Goal: Task Accomplishment & Management: Complete application form

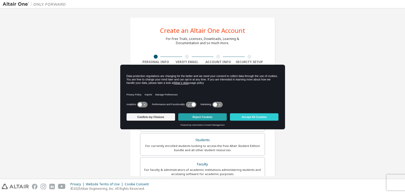
click at [212, 115] on button "Reject Cookies" at bounding box center [202, 117] width 48 height 7
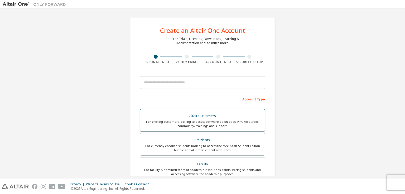
scroll to position [26, 0]
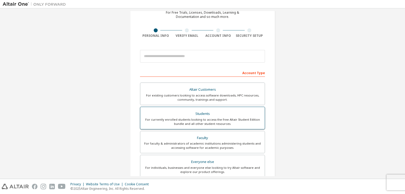
click at [213, 118] on div "For currently enrolled students looking to access the free Altair Student Editi…" at bounding box center [202, 122] width 118 height 8
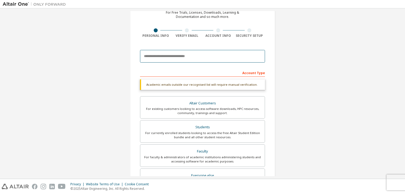
drag, startPoint x: 185, startPoint y: 60, endPoint x: 189, endPoint y: 61, distance: 3.3
click at [185, 60] on input "email" at bounding box center [202, 56] width 125 height 13
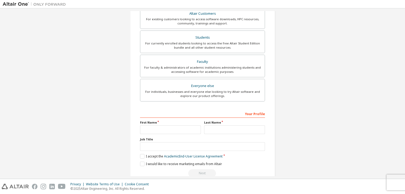
scroll to position [126, 0]
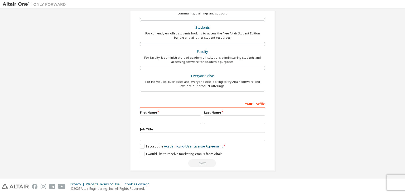
type input "**********"
click at [165, 120] on input "text" at bounding box center [170, 120] width 61 height 9
type input "*****"
click at [251, 121] on input "text" at bounding box center [234, 120] width 61 height 9
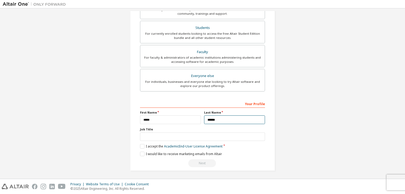
type input "******"
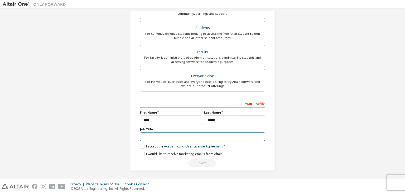
click at [242, 134] on input "text" at bounding box center [202, 137] width 125 height 9
type input "*******"
click at [140, 146] on label "I accept the Academic End-User License Agreement" at bounding box center [181, 146] width 82 height 4
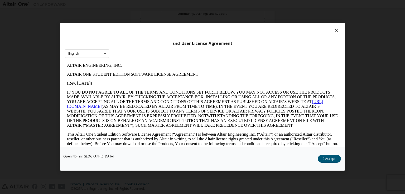
scroll to position [0, 0]
click at [333, 157] on button "I Accept" at bounding box center [328, 159] width 23 height 8
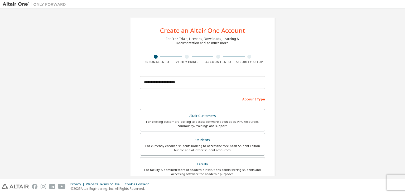
scroll to position [112, 0]
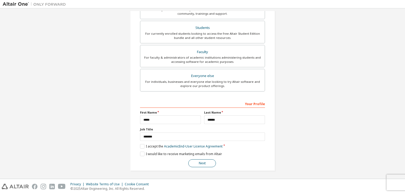
click at [197, 160] on button "Next" at bounding box center [202, 164] width 28 height 8
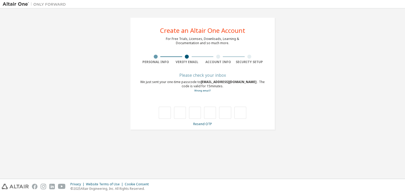
scroll to position [0, 0]
type input "*"
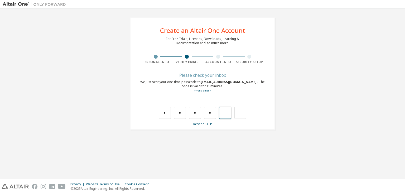
type input "*"
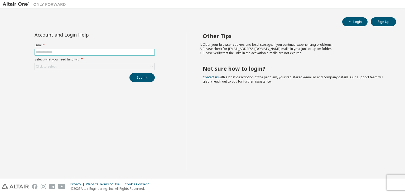
click at [62, 53] on input "text" at bounding box center [95, 52] width 118 height 4
type input "**********"
click at [63, 68] on div "Click to select" at bounding box center [95, 66] width 120 height 6
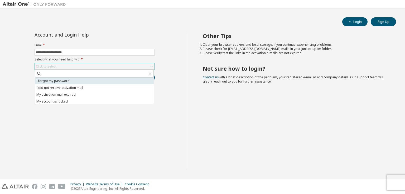
click at [64, 80] on li "I forgot my password" at bounding box center [94, 81] width 119 height 7
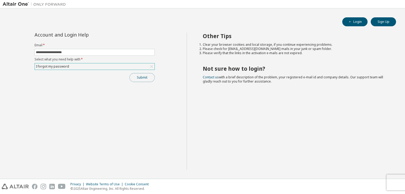
click at [148, 76] on button "Submit" at bounding box center [141, 77] width 25 height 9
